Goal: Information Seeking & Learning: Learn about a topic

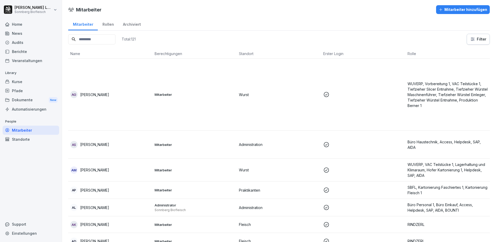
click at [108, 40] on input at bounding box center [91, 39] width 47 height 10
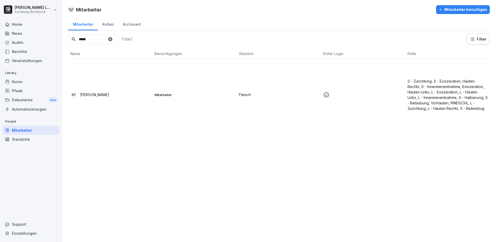
click at [121, 89] on td "PT [PERSON_NAME]" at bounding box center [110, 95] width 84 height 72
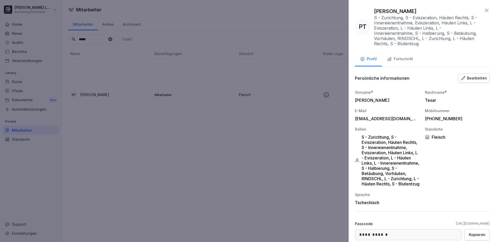
click at [405, 59] on div "Fortschritt" at bounding box center [400, 59] width 26 height 6
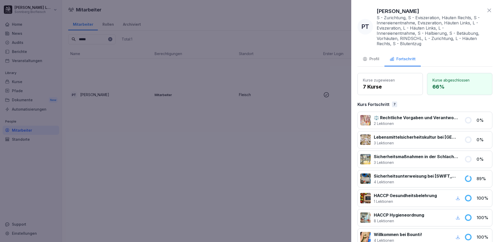
click at [259, 128] on div at bounding box center [248, 121] width 496 height 242
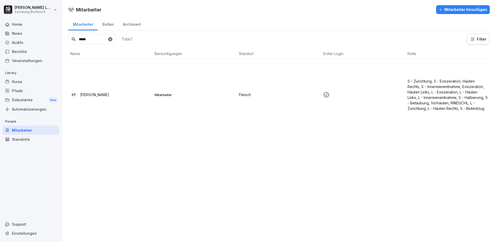
click at [109, 39] on input "*****" at bounding box center [91, 39] width 47 height 10
drag, startPoint x: 109, startPoint y: 39, endPoint x: 47, endPoint y: 34, distance: 61.4
click at [47, 34] on div "[PERSON_NAME] Sonnberg Biofleisch Home News Audits Berichte Veranstaltungen Lib…" at bounding box center [248, 121] width 496 height 242
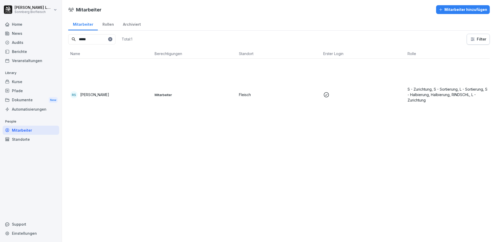
click at [226, 102] on td "Mitarbeiter" at bounding box center [194, 95] width 84 height 72
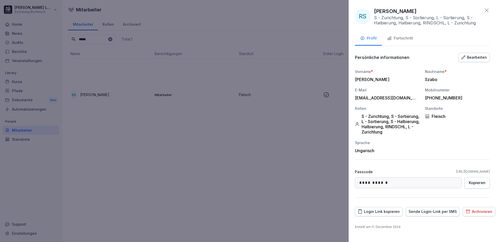
click at [410, 39] on div "Fortschritt" at bounding box center [400, 38] width 26 height 6
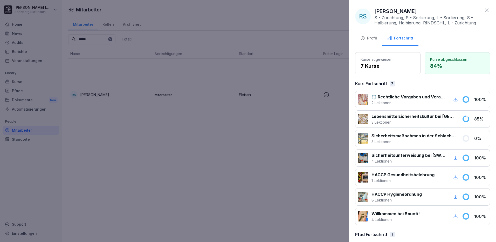
click at [241, 137] on div at bounding box center [248, 121] width 496 height 242
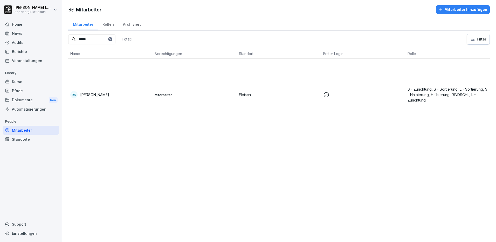
drag, startPoint x: 97, startPoint y: 39, endPoint x: 52, endPoint y: 32, distance: 45.2
click at [52, 32] on div "[PERSON_NAME] Sonnberg Biofleisch Home News Audits Berichte Veranstaltungen Lib…" at bounding box center [248, 121] width 496 height 242
type input "*****"
click at [117, 90] on td "MU [PERSON_NAME]" at bounding box center [110, 95] width 84 height 72
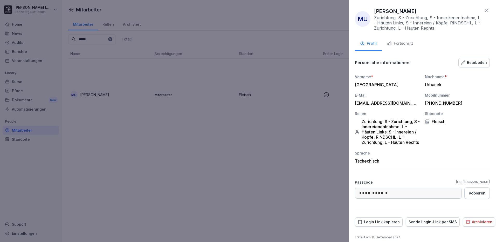
click at [407, 49] on button "Fortschritt" at bounding box center [400, 44] width 36 height 14
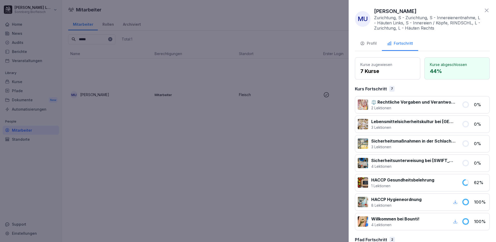
click at [272, 114] on div at bounding box center [248, 121] width 496 height 242
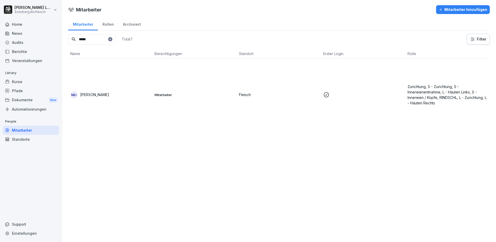
click at [123, 95] on div "MU Milan Urbanek" at bounding box center [110, 94] width 80 height 7
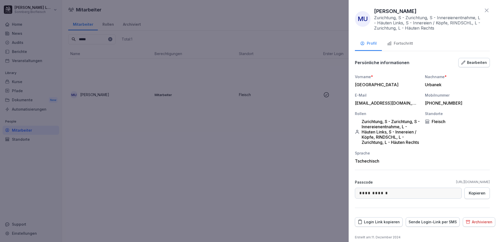
click at [401, 44] on div "Fortschritt" at bounding box center [400, 43] width 26 height 6
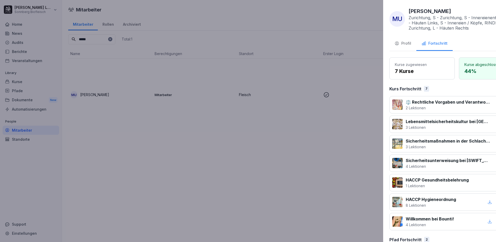
click at [214, 149] on div at bounding box center [248, 121] width 496 height 242
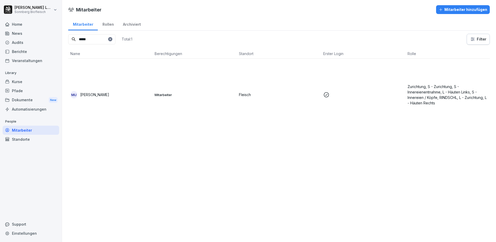
click at [31, 51] on div "Berichte" at bounding box center [31, 51] width 57 height 9
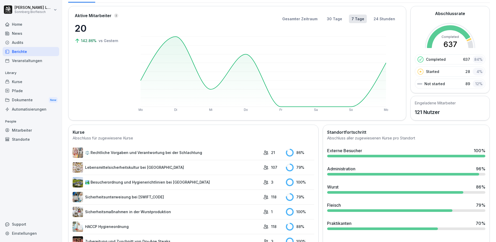
scroll to position [52, 0]
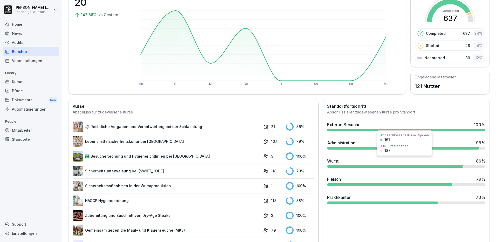
click at [349, 166] on div at bounding box center [395, 166] width 136 height 3
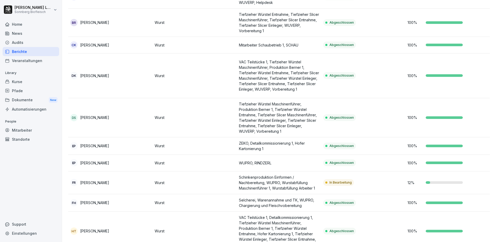
scroll to position [80, 0]
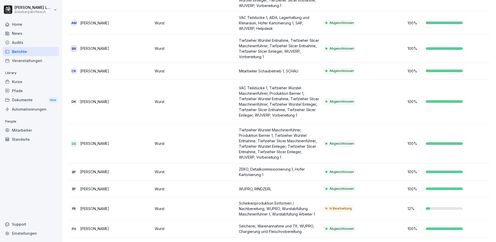
drag, startPoint x: 26, startPoint y: 50, endPoint x: 24, endPoint y: 43, distance: 6.8
click at [24, 45] on div "Home News Audits Berichte Veranstaltungen" at bounding box center [31, 42] width 57 height 45
click at [22, 52] on div "Berichte" at bounding box center [31, 51] width 57 height 9
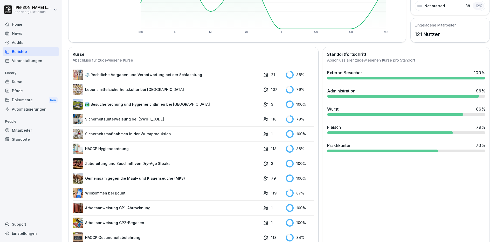
scroll to position [130, 0]
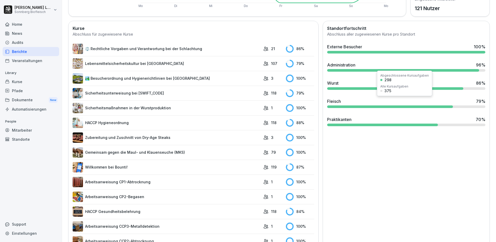
click at [348, 107] on div at bounding box center [389, 106] width 125 height 3
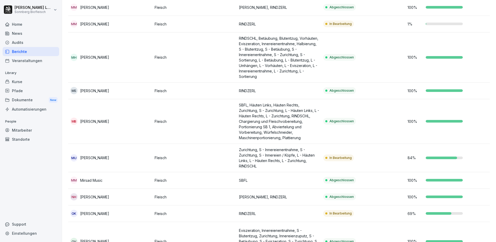
scroll to position [519, 0]
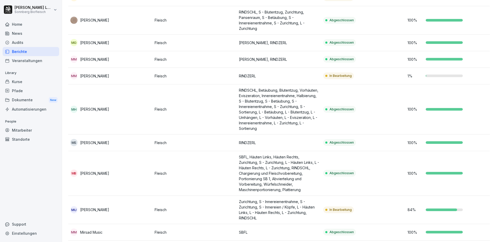
click at [99, 208] on p "[PERSON_NAME]" at bounding box center [94, 209] width 29 height 5
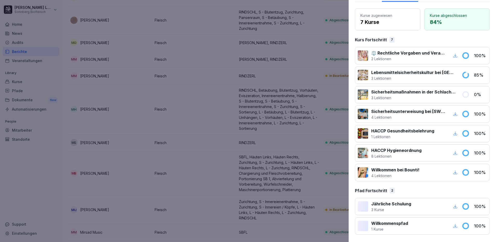
scroll to position [0, 0]
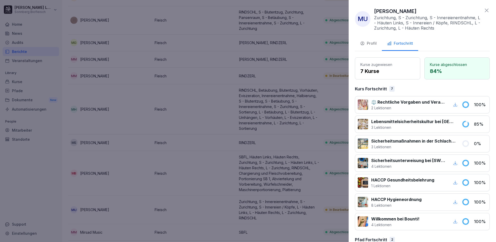
click at [179, 100] on div at bounding box center [248, 121] width 496 height 242
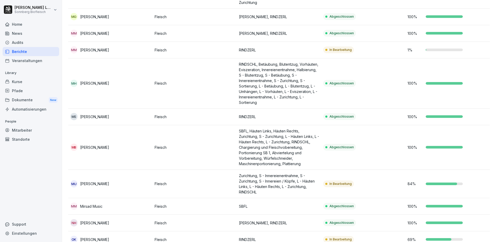
scroll to position [570, 0]
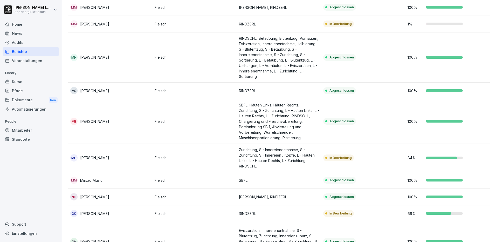
click at [189, 159] on p "Fleisch" at bounding box center [195, 157] width 80 height 5
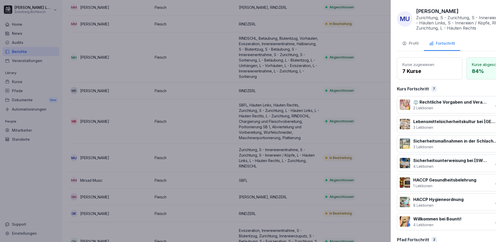
click at [188, 159] on div at bounding box center [248, 121] width 496 height 242
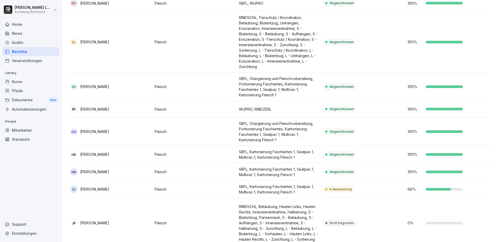
scroll to position [0, 0]
